Goal: Transaction & Acquisition: Purchase product/service

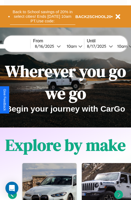
click at [42, 16] on button "Back to School savings of 20% in select cities! Ends 9/1 at 10am PT. Use code:" at bounding box center [42, 16] width 65 height 17
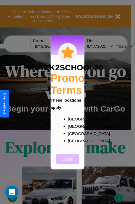
click at [67, 163] on button "Close" at bounding box center [67, 159] width 23 height 10
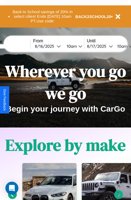
click at [18, 46] on input "text" at bounding box center [10, 46] width 40 height 4
type input "**********"
click at [54, 46] on div "8 / 16 / 2025" at bounding box center [46, 46] width 22 height 5
select select "*"
select select "****"
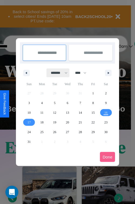
click at [57, 73] on select "******* ******** ***** ***** *** **** **** ****** ********* ******* ******** **…" at bounding box center [58, 73] width 23 height 9
select select "*"
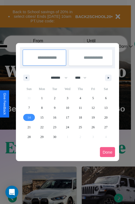
click at [29, 117] on span "14" at bounding box center [29, 118] width 3 height 10
type input "**********"
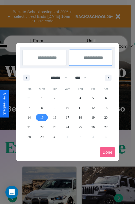
click at [42, 117] on span "15" at bounding box center [41, 118] width 3 height 10
type input "**********"
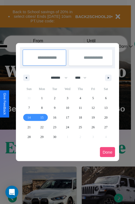
click at [107, 152] on button "Done" at bounding box center [107, 152] width 15 height 10
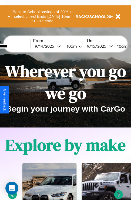
scroll to position [0, 20]
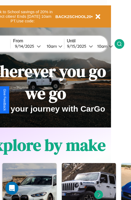
click at [122, 44] on icon at bounding box center [119, 43] width 5 height 5
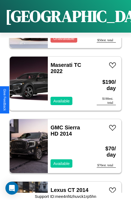
scroll to position [709, 0]
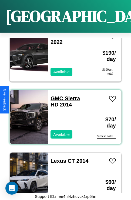
click at [55, 96] on link "GMC Sierra HD 2014" at bounding box center [64, 102] width 29 height 12
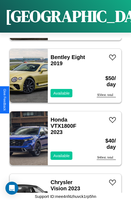
scroll to position [3901, 0]
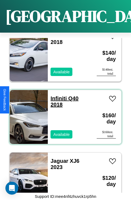
click at [57, 96] on link "Infiniti Q40 2018" at bounding box center [64, 102] width 28 height 12
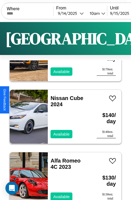
scroll to position [0, 0]
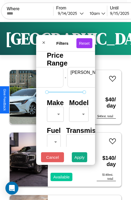
scroll to position [0, 33]
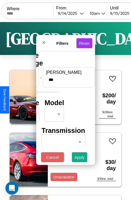
type input "***"
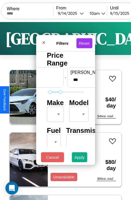
scroll to position [16, 0]
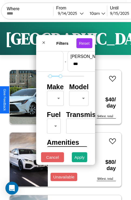
type input "**"
click at [54, 97] on body "CarGo Where From 9 / 14 / 2025 10am Until 9 / 15 / 2025 10am Become a Host Logi…" at bounding box center [65, 111] width 131 height 223
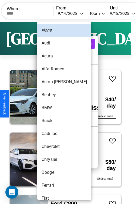
click at [54, 108] on li "BMW" at bounding box center [64, 107] width 54 height 13
type input "***"
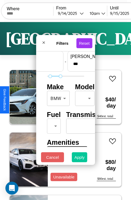
click at [80, 159] on button "Apply" at bounding box center [80, 157] width 16 height 10
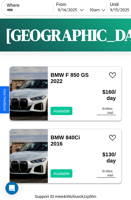
scroll to position [0, 0]
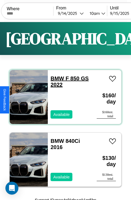
click at [56, 79] on link "BMW F 850 GS 2022" at bounding box center [69, 82] width 38 height 12
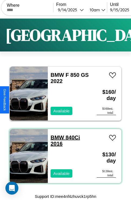
click at [56, 138] on link "BMW 840Ci 2016" at bounding box center [64, 141] width 29 height 12
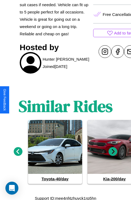
scroll to position [241, 0]
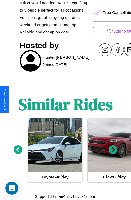
click at [113, 150] on icon at bounding box center [112, 149] width 9 height 9
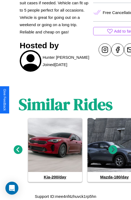
click at [113, 150] on icon at bounding box center [112, 149] width 9 height 9
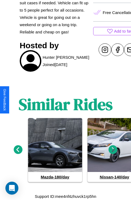
click at [113, 150] on icon at bounding box center [112, 149] width 9 height 9
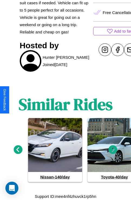
click at [113, 150] on icon at bounding box center [112, 149] width 9 height 9
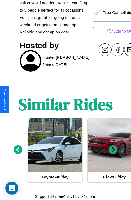
click at [113, 150] on icon at bounding box center [112, 149] width 9 height 9
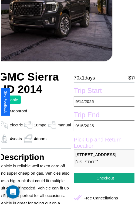
scroll to position [59, 22]
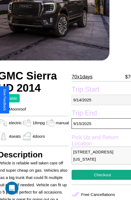
click at [100, 100] on p "[DATE]" at bounding box center [103, 100] width 62 height 11
select select "*"
select select "****"
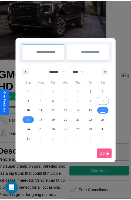
scroll to position [0, 22]
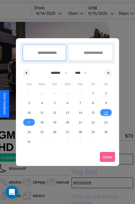
click at [56, 13] on div at bounding box center [67, 102] width 135 height 204
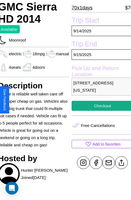
scroll to position [134, 22]
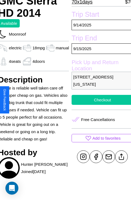
click at [100, 100] on button "Checkout" at bounding box center [103, 100] width 62 height 10
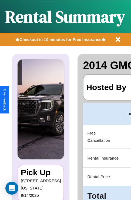
scroll to position [0, 102]
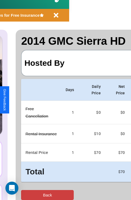
click at [26, 195] on button "Back" at bounding box center [47, 195] width 53 height 10
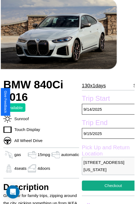
scroll to position [30, 23]
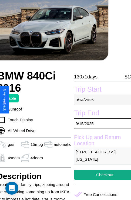
click at [100, 100] on p "[DATE]" at bounding box center [105, 100] width 62 height 11
select select "*"
select select "****"
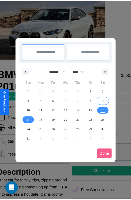
scroll to position [0, 23]
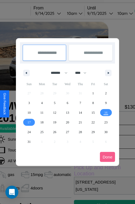
click at [55, 13] on div at bounding box center [67, 102] width 135 height 204
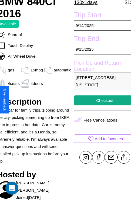
scroll to position [105, 23]
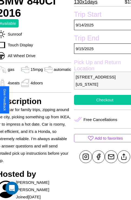
click at [100, 100] on button "Checkout" at bounding box center [105, 100] width 62 height 10
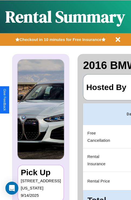
scroll to position [0, 102]
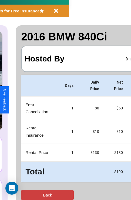
click at [26, 195] on button "Back" at bounding box center [47, 195] width 53 height 10
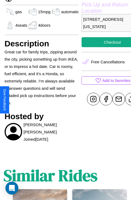
scroll to position [234, 8]
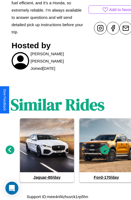
click at [105, 150] on icon at bounding box center [104, 149] width 9 height 9
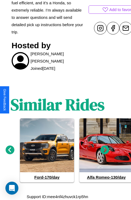
click at [105, 150] on icon at bounding box center [104, 149] width 9 height 9
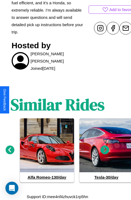
click at [105, 150] on icon at bounding box center [104, 149] width 9 height 9
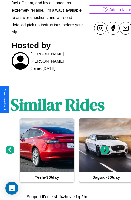
click at [105, 150] on icon at bounding box center [104, 149] width 9 height 9
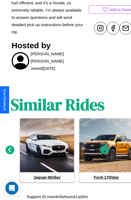
click at [105, 150] on icon at bounding box center [104, 149] width 9 height 9
